Goal: Task Accomplishment & Management: Manage account settings

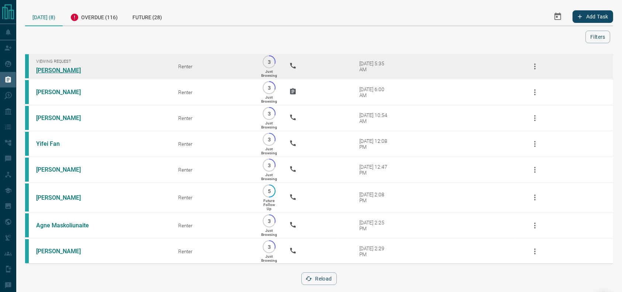
click at [64, 69] on link "[PERSON_NAME]" at bounding box center [63, 70] width 55 height 7
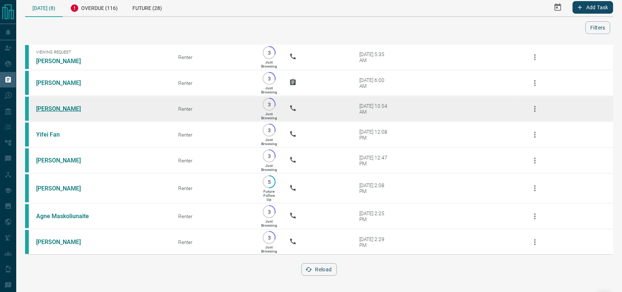
scroll to position [18, 0]
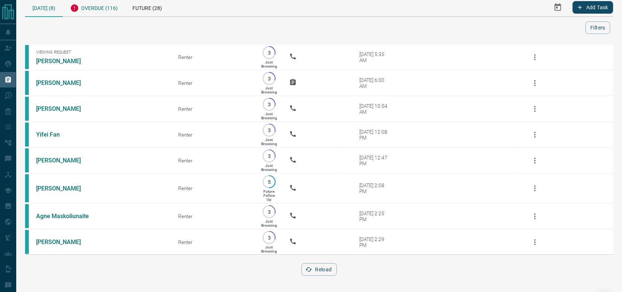
click at [74, 3] on div "Overdue (116)" at bounding box center [94, 7] width 62 height 18
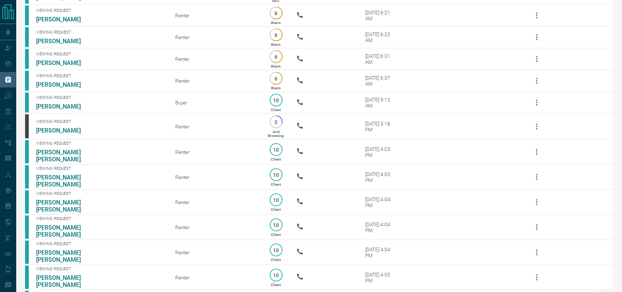
scroll to position [920, 0]
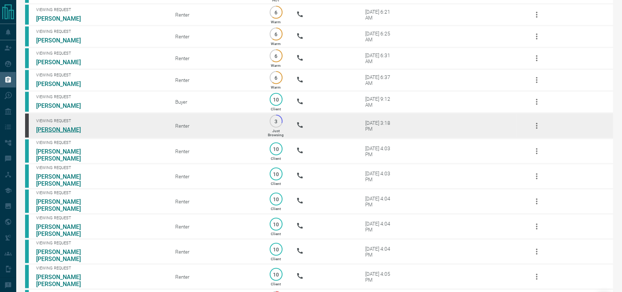
click at [59, 133] on link "[PERSON_NAME]" at bounding box center [63, 129] width 55 height 7
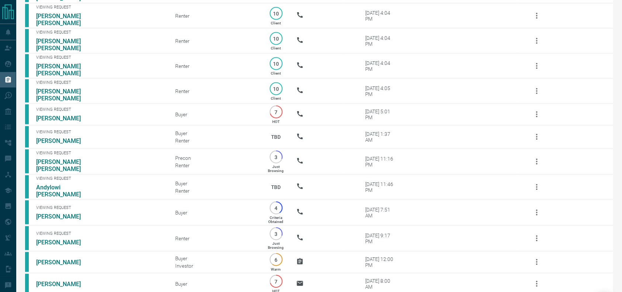
scroll to position [1106, 0]
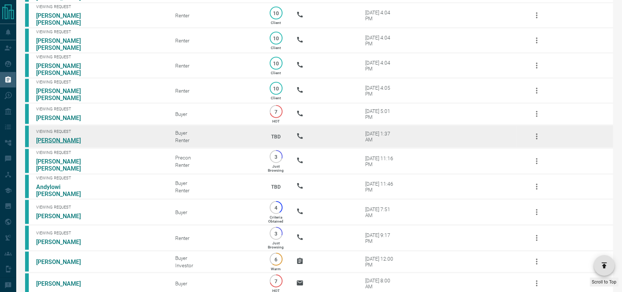
click at [48, 144] on link "[PERSON_NAME]" at bounding box center [63, 140] width 55 height 7
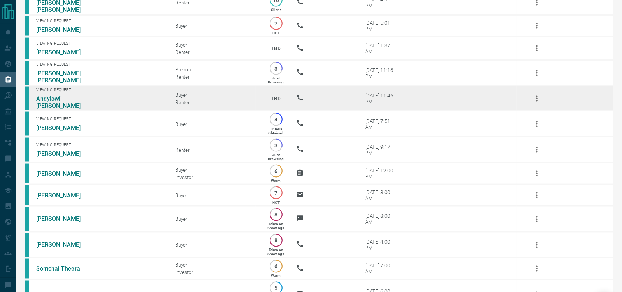
scroll to position [1195, 0]
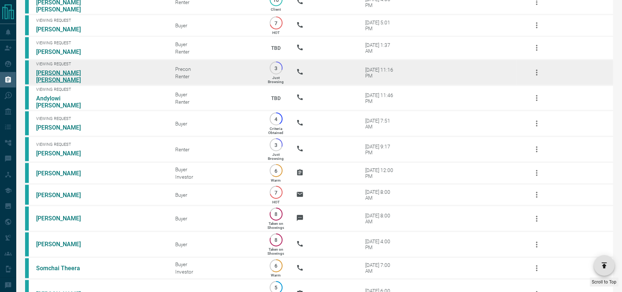
click at [68, 83] on link "[PERSON_NAME] [PERSON_NAME]" at bounding box center [63, 76] width 55 height 14
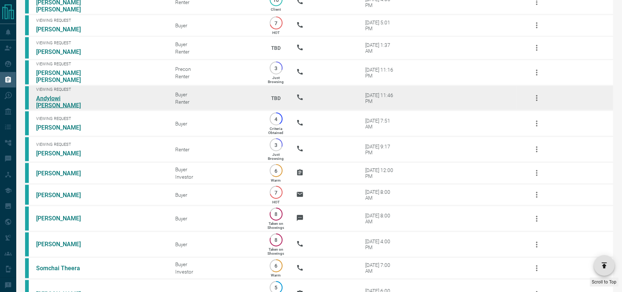
click at [66, 109] on link "Andylowi [PERSON_NAME]" at bounding box center [63, 102] width 55 height 14
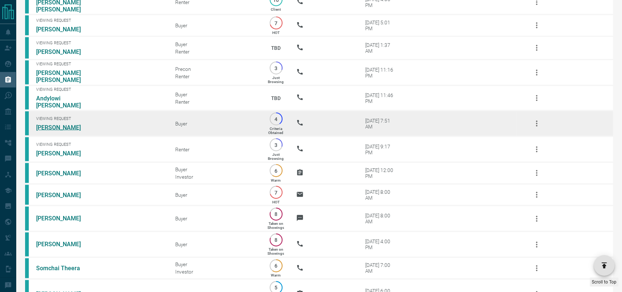
click at [59, 131] on link "[PERSON_NAME]" at bounding box center [63, 127] width 55 height 7
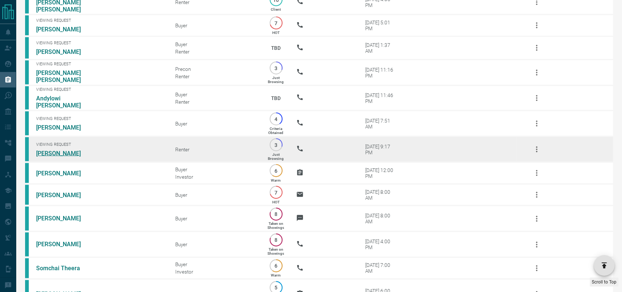
click at [58, 157] on link "[PERSON_NAME]" at bounding box center [63, 153] width 55 height 7
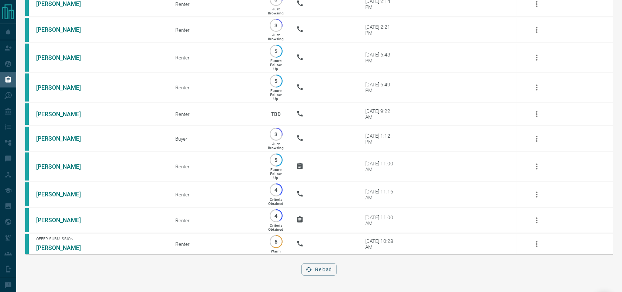
scroll to position [2767, 0]
